Goal: Information Seeking & Learning: Learn about a topic

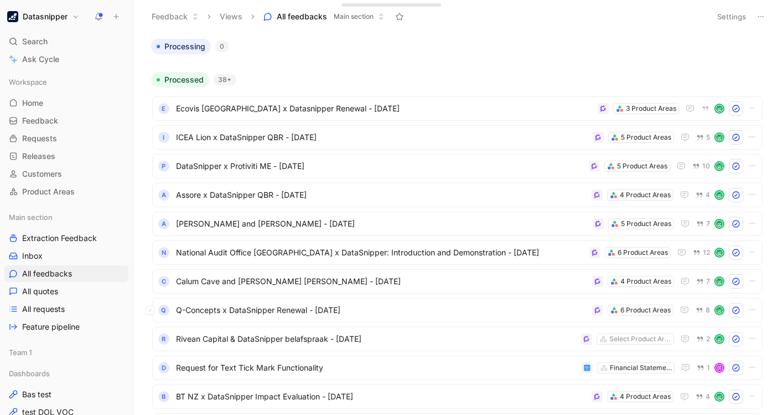
scroll to position [90, 0]
click at [547, 278] on span "Calum Cave and [PERSON_NAME] [PERSON_NAME] - [DATE]" at bounding box center [382, 280] width 412 height 13
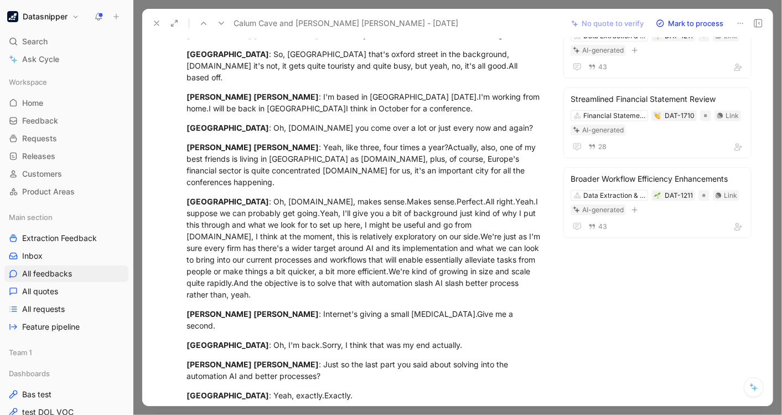
scroll to position [449, 0]
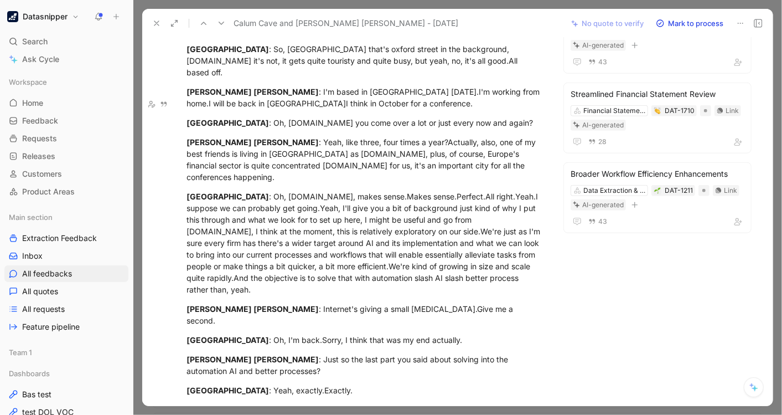
click at [570, 293] on div "C Calum Comment Add quote Summarize Calum Cave and [PERSON_NAME] [PERSON_NAME] …" at bounding box center [457, 222] width 630 height 368
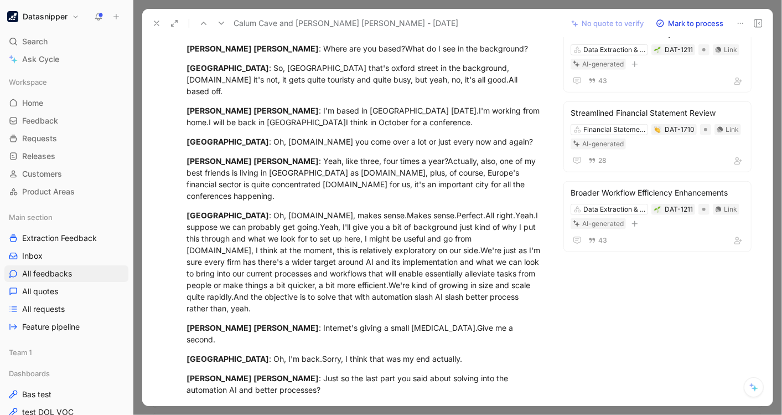
scroll to position [422, 0]
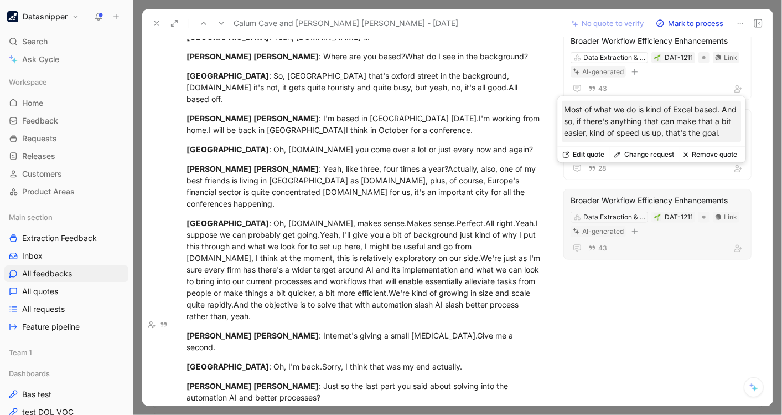
click at [617, 194] on div "Broader Workflow Efficiency Enhancements" at bounding box center [658, 200] width 174 height 13
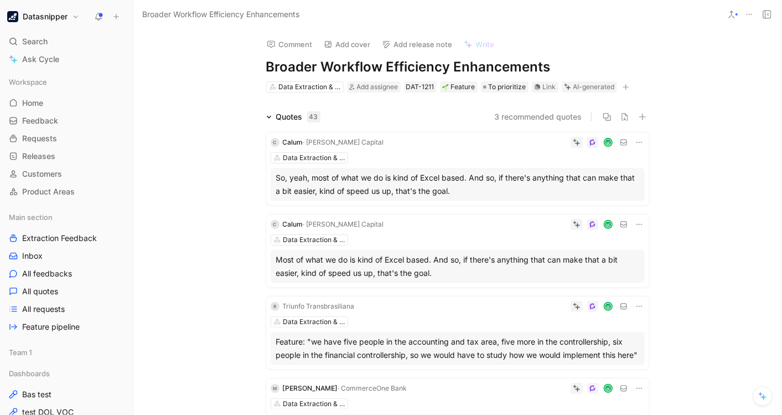
click at [219, 60] on div "Comment Add cover Add release note Write Broader Workflow Efficiency Enhancemen…" at bounding box center [457, 222] width 648 height 386
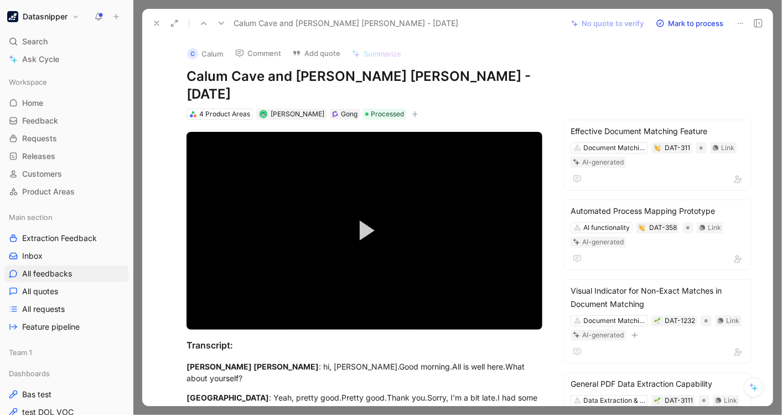
click at [154, 21] on use at bounding box center [156, 23] width 4 height 4
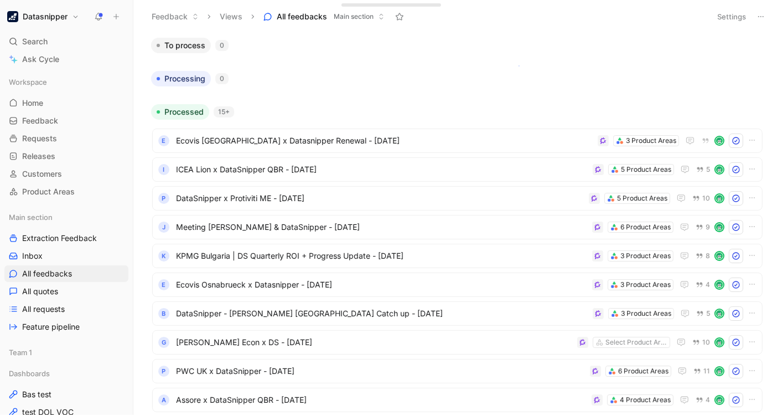
click at [519, 65] on body "Datasnipper Search Ctrl K Ask Cycle Workspace Home G then H Feedback G then F R…" at bounding box center [391, 207] width 782 height 415
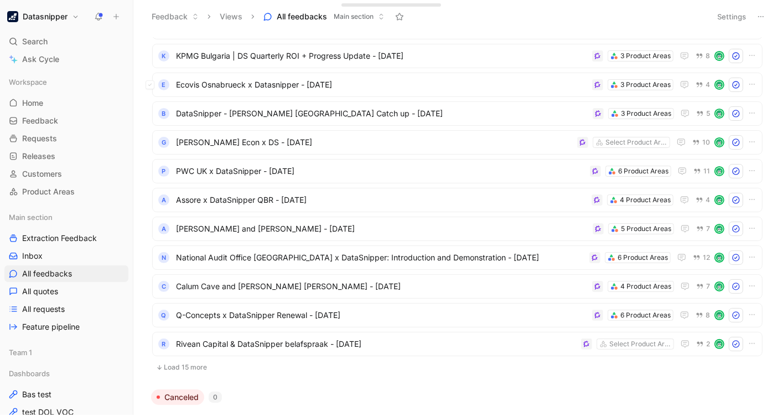
scroll to position [201, 0]
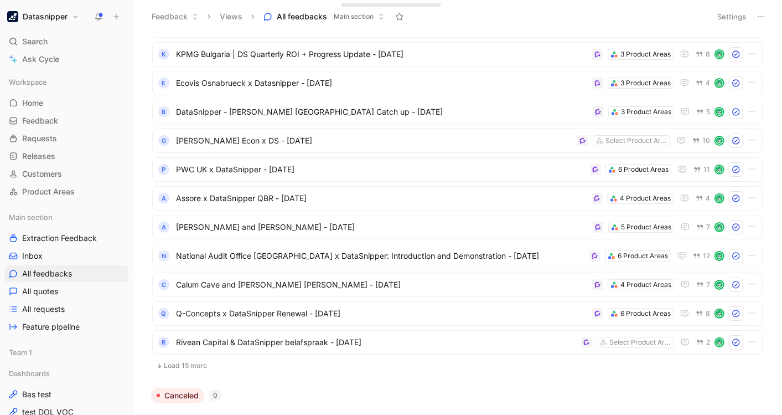
click at [174, 364] on button "Load 15 more" at bounding box center [457, 365] width 610 height 13
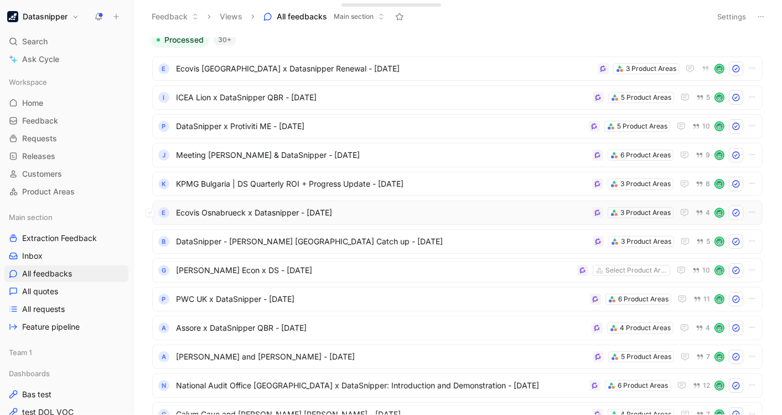
scroll to position [2, 0]
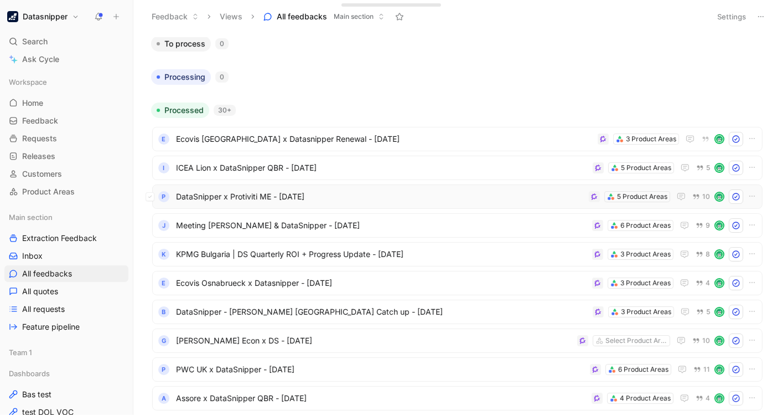
click at [536, 198] on span "DataSnipper x Protiviti ME - [DATE]" at bounding box center [380, 196] width 408 height 13
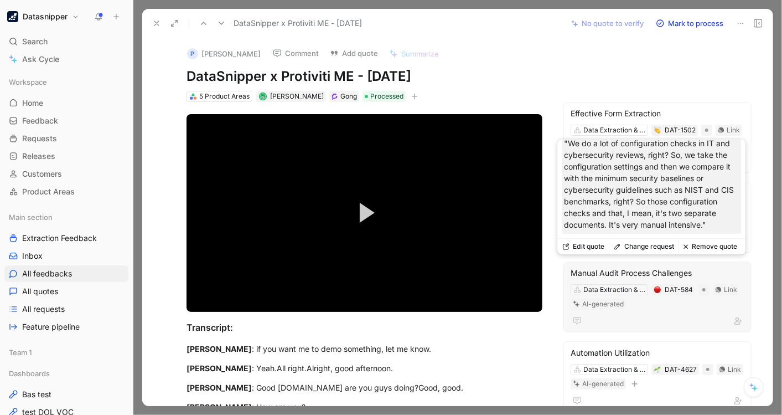
scroll to position [12, 0]
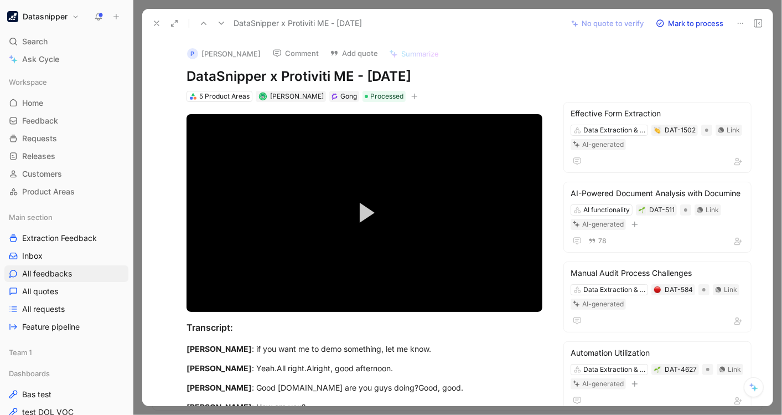
click at [556, 36] on div "DataSnipper x Protiviti ME - [DATE] No quote to verify Mark to process" at bounding box center [457, 23] width 630 height 29
click at [152, 24] on icon at bounding box center [156, 23] width 9 height 9
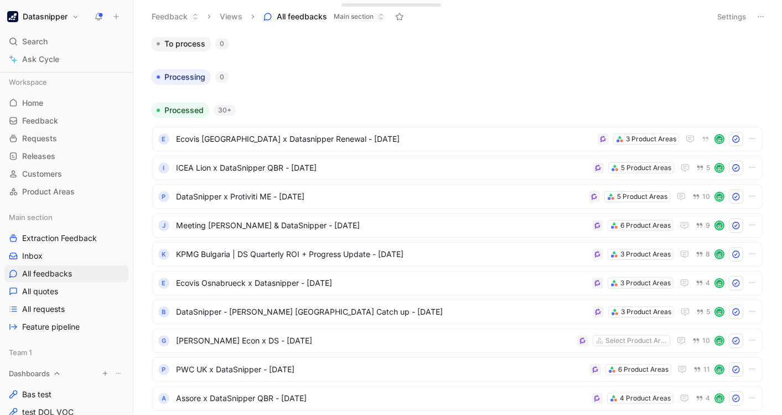
scroll to position [30, 0]
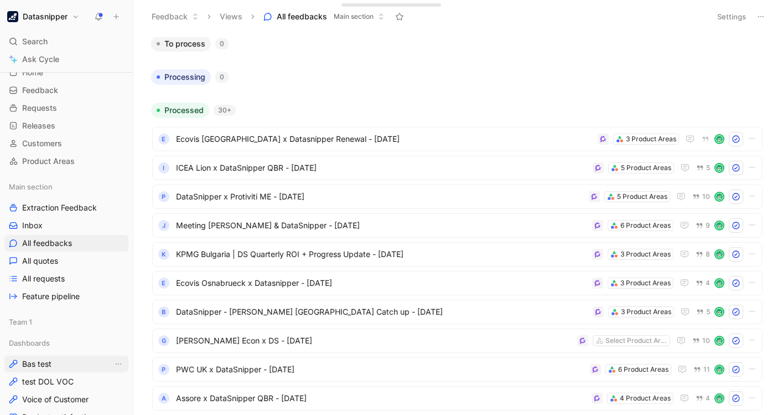
click at [61, 362] on link "Bas test" at bounding box center [66, 363] width 124 height 17
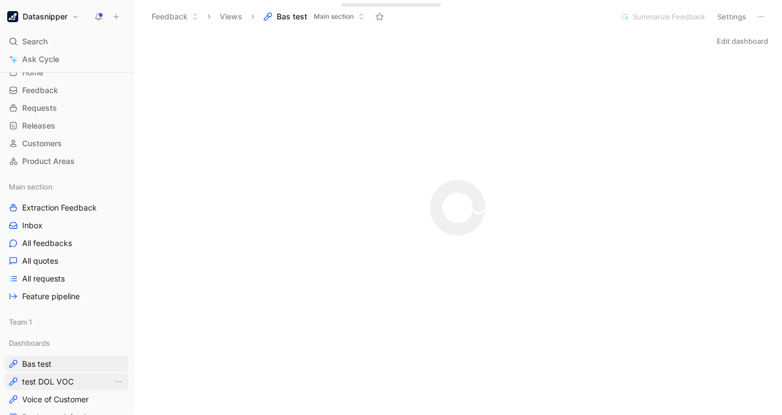
click at [61, 378] on span "test DOL VOC" at bounding box center [47, 381] width 51 height 11
click at [60, 400] on span "Voice of Customer" at bounding box center [55, 399] width 66 height 11
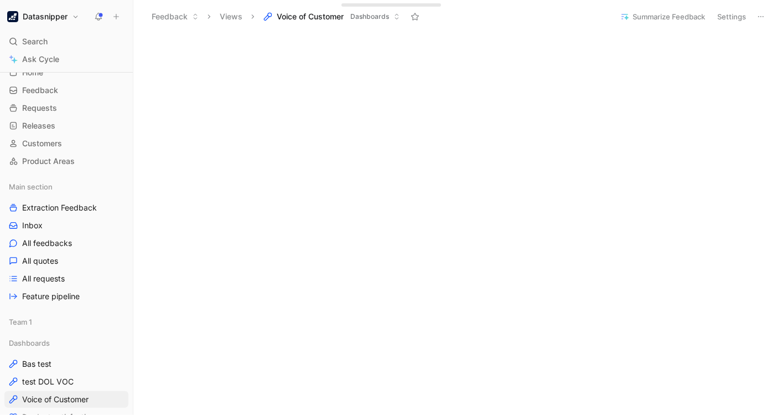
scroll to position [722, 0]
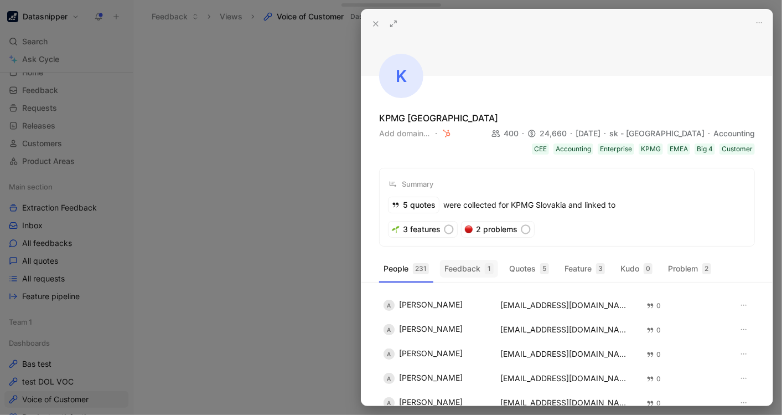
click at [462, 262] on button "Feedback 1" at bounding box center [469, 269] width 58 height 18
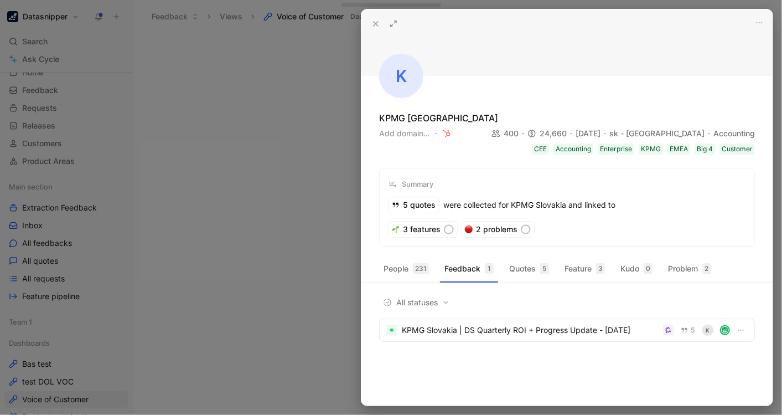
click at [526, 257] on div "K KPMG [GEOGRAPHIC_DATA] Add domain… 400 24,660 [DATE] sk - [GEOGRAPHIC_DATA] A…" at bounding box center [566, 207] width 411 height 396
click at [535, 269] on button "Quotes 5" at bounding box center [529, 269] width 49 height 18
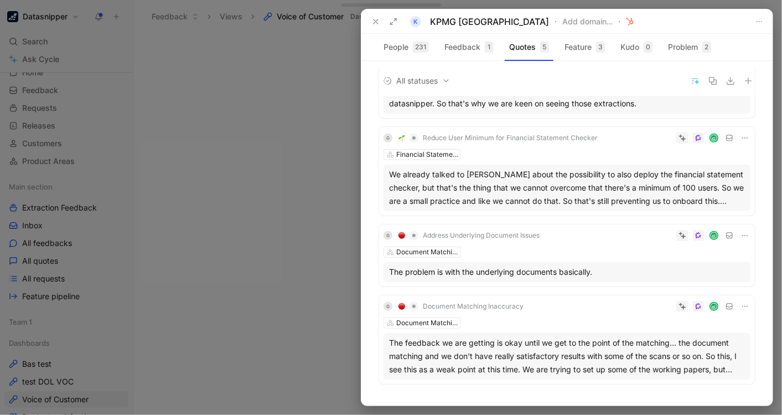
scroll to position [155, 0]
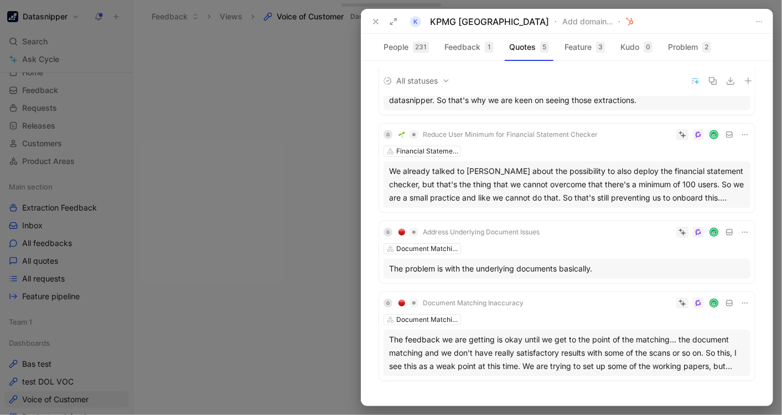
click at [236, 131] on div at bounding box center [391, 207] width 782 height 415
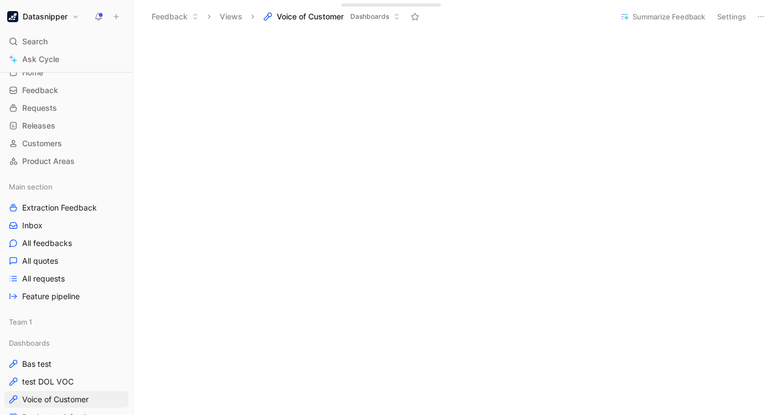
scroll to position [100, 0]
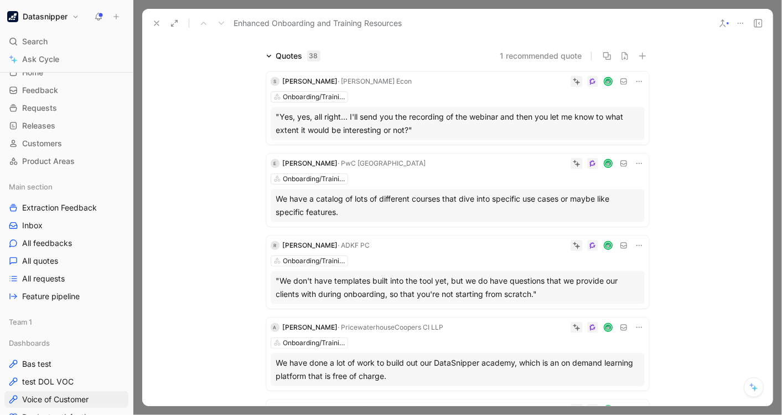
scroll to position [74, 0]
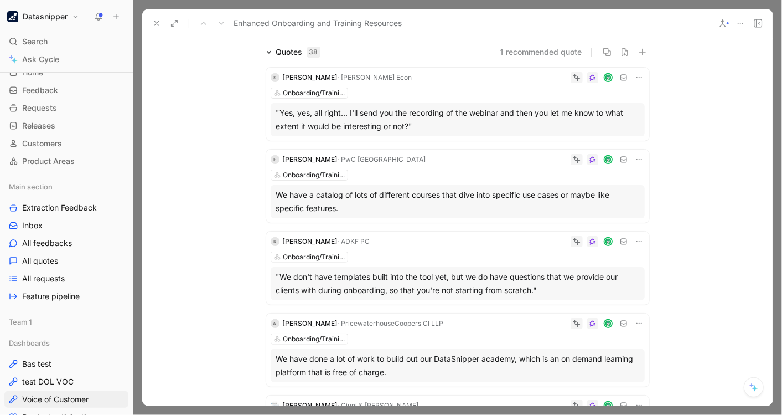
click at [158, 23] on icon at bounding box center [156, 23] width 9 height 9
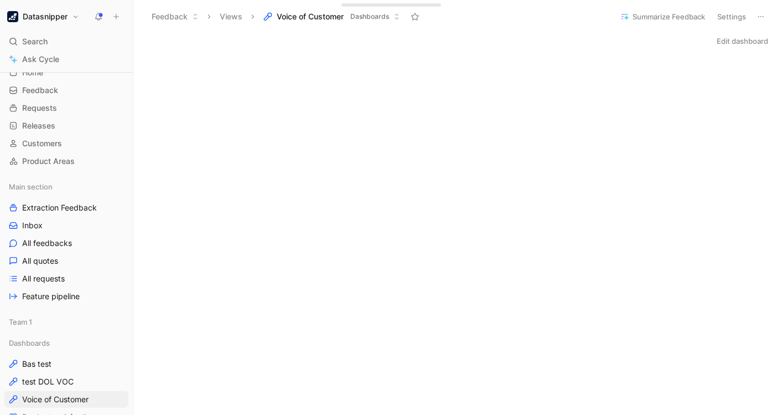
click at [64, 23] on button "Datasnipper" at bounding box center [42, 16] width 77 height 15
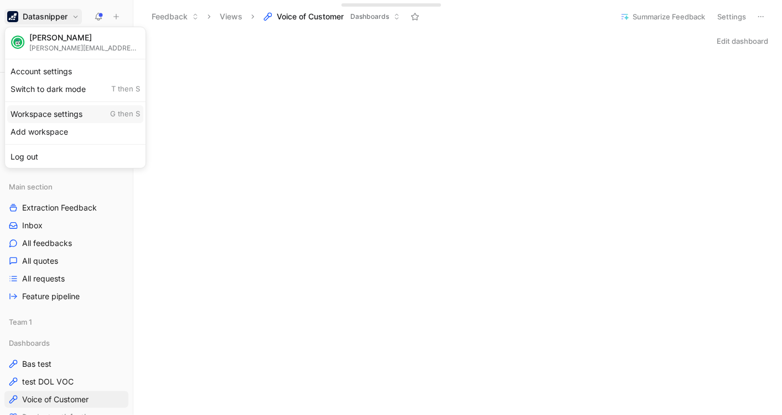
click at [44, 111] on div "Workspace settings G then S" at bounding box center [75, 114] width 136 height 18
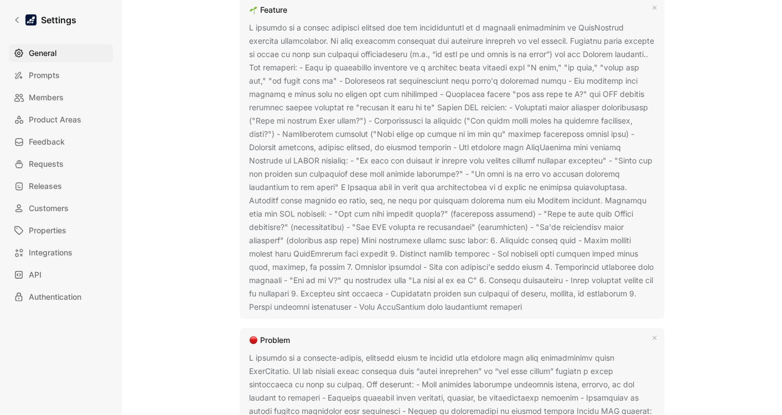
scroll to position [768, 0]
